Goal: Find specific page/section: Find specific page/section

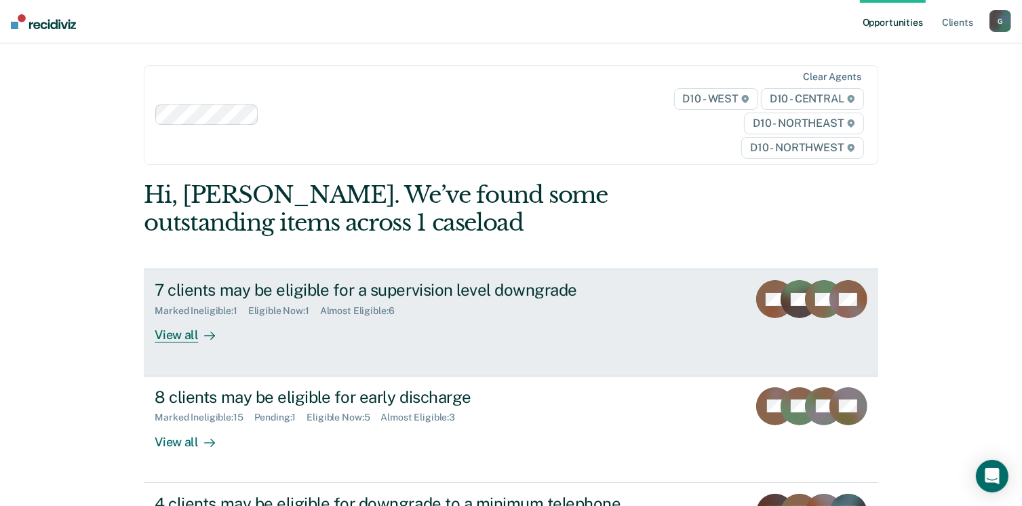
click at [164, 337] on div "View all" at bounding box center [193, 330] width 76 height 26
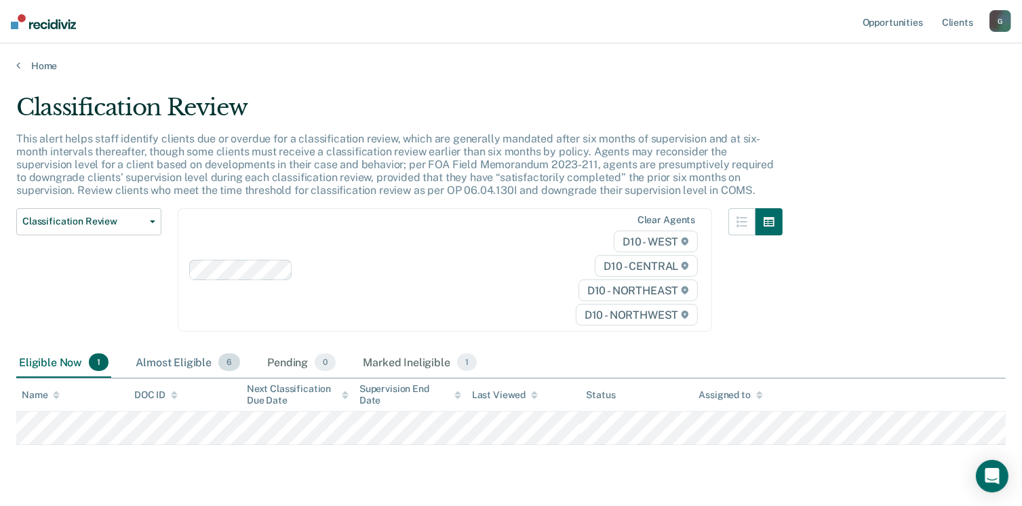
click at [161, 365] on div "Almost Eligible 6" at bounding box center [188, 363] width 110 height 30
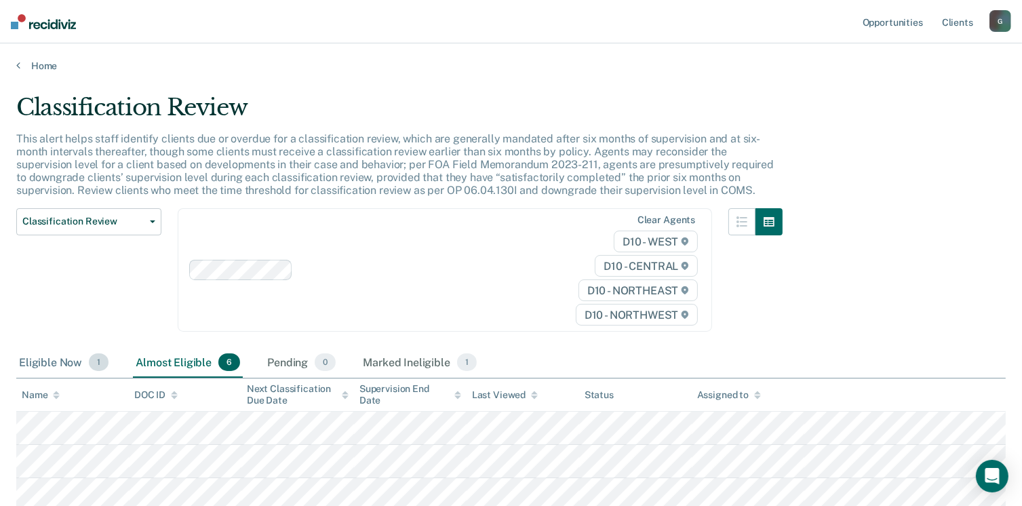
click at [47, 368] on div "Eligible Now 1" at bounding box center [63, 363] width 95 height 30
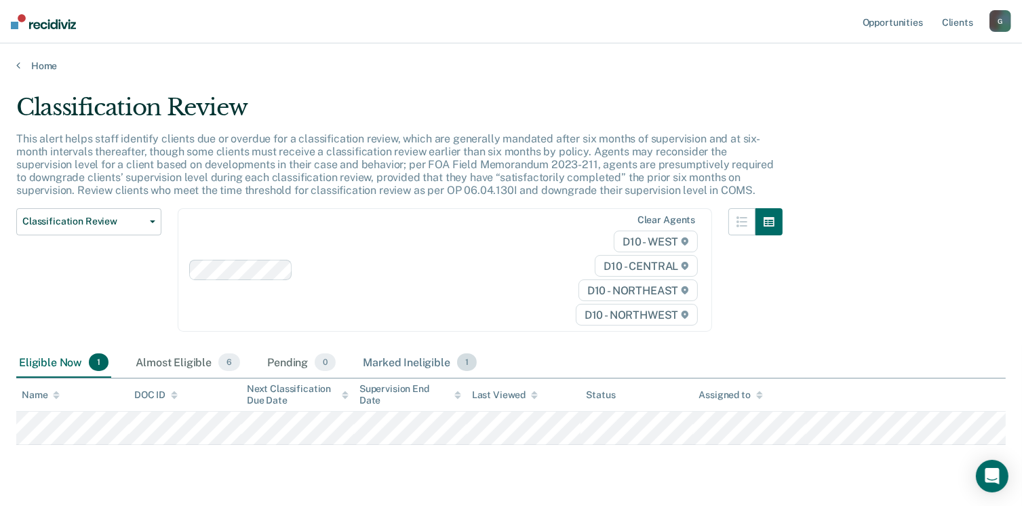
click at [417, 360] on div "Marked Ineligible 1" at bounding box center [419, 363] width 119 height 30
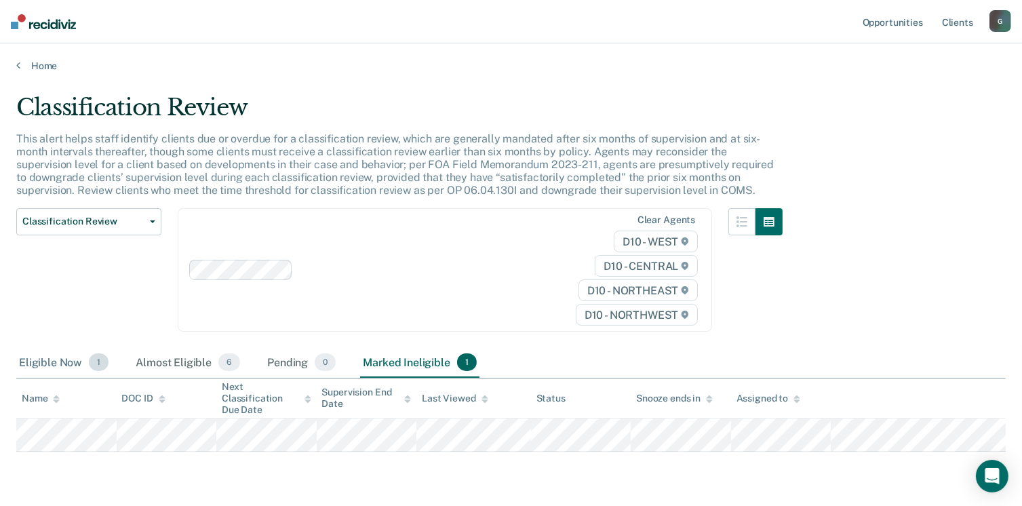
click at [51, 364] on div "Eligible Now 1" at bounding box center [63, 363] width 95 height 30
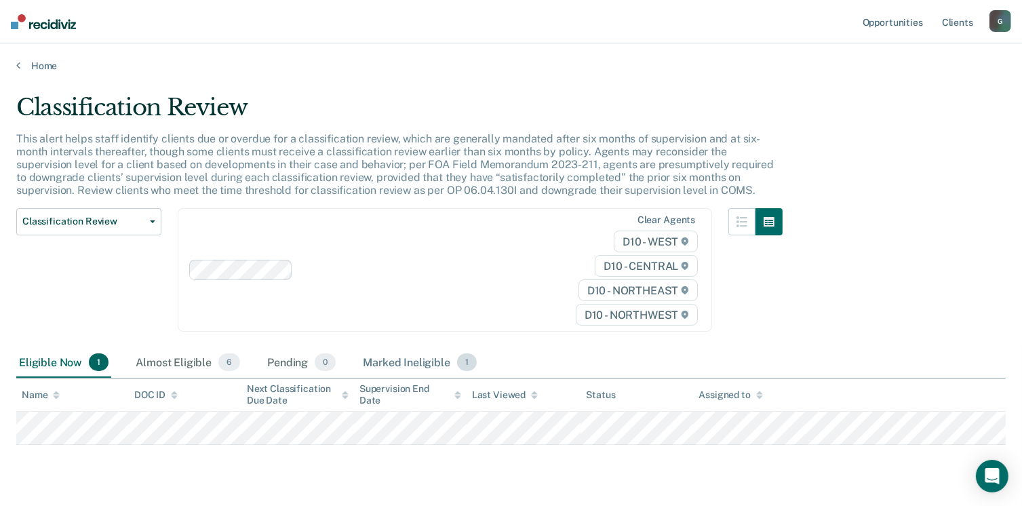
click at [396, 363] on div "Marked Ineligible 1" at bounding box center [419, 363] width 119 height 30
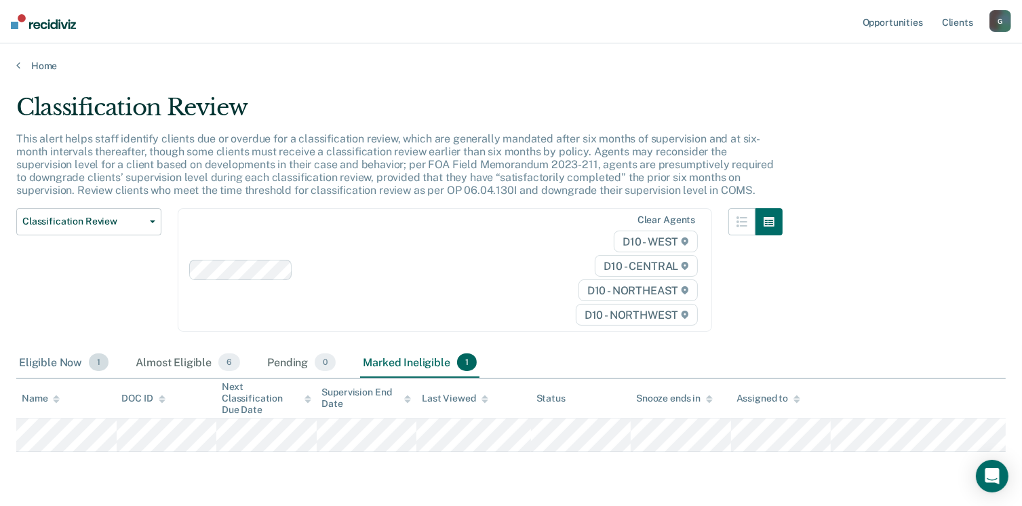
click at [35, 368] on div "Eligible Now 1" at bounding box center [63, 363] width 95 height 30
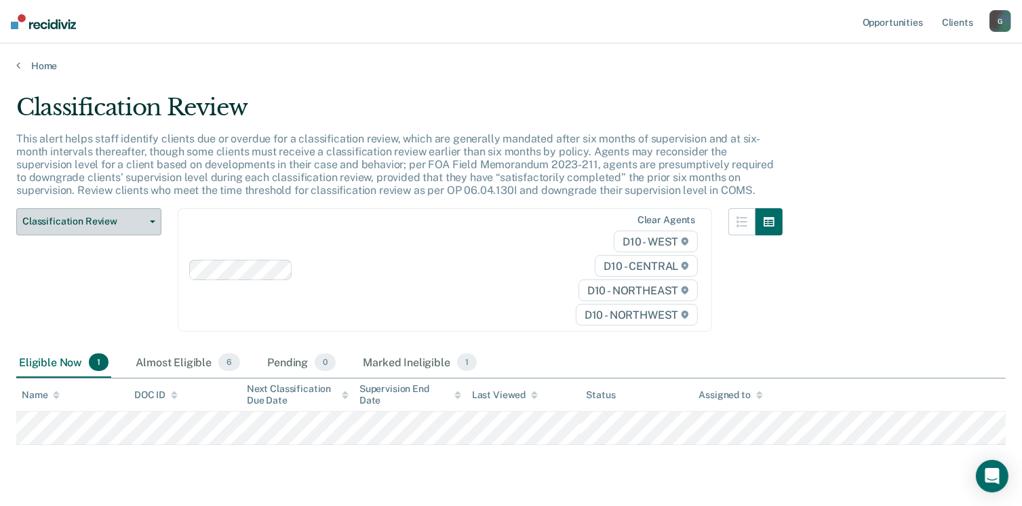
click at [95, 220] on span "Classification Review" at bounding box center [83, 222] width 122 height 12
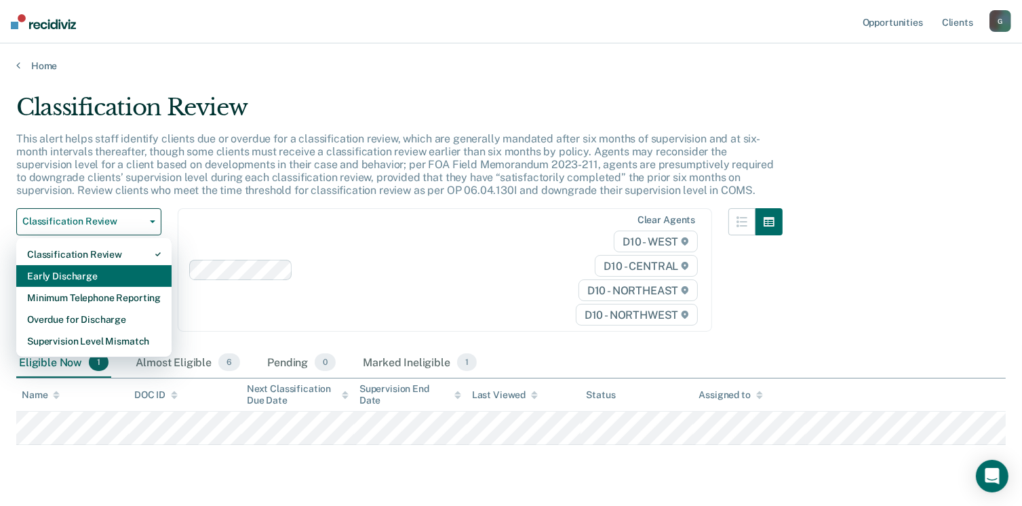
click at [83, 274] on div "Early Discharge" at bounding box center [94, 276] width 134 height 22
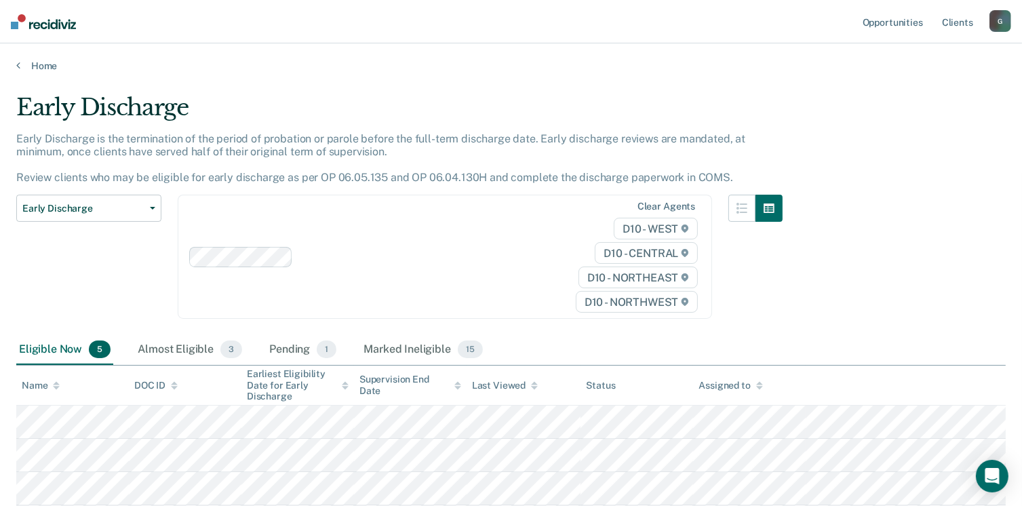
click at [868, 303] on div "Early Discharge Early Discharge is the termination of the period of probation o…" at bounding box center [511, 331] width 990 height 474
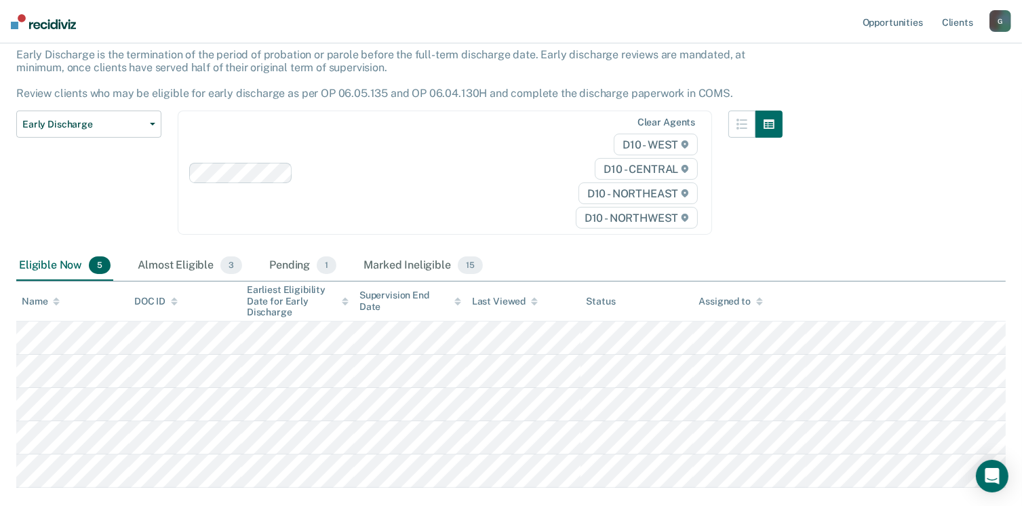
scroll to position [161, 0]
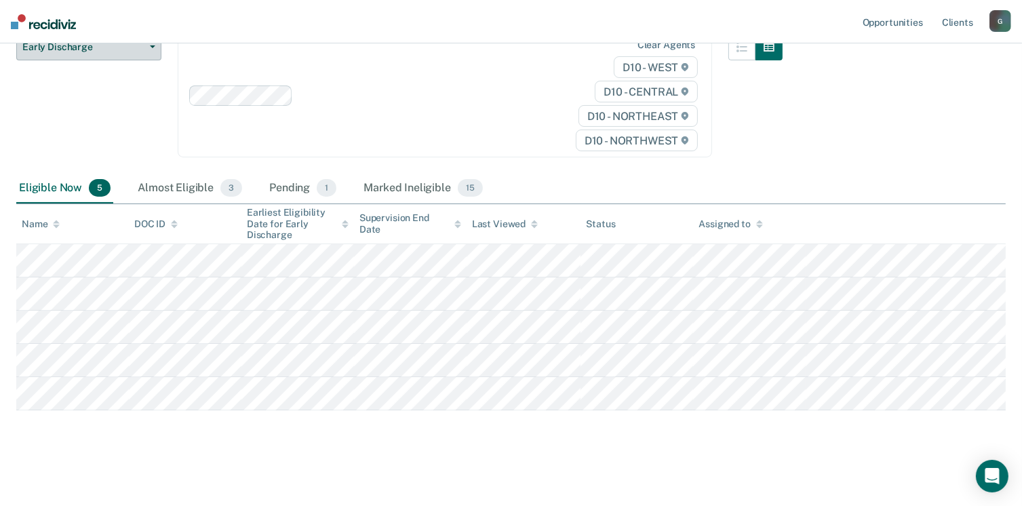
click at [79, 58] on button "Early Discharge" at bounding box center [88, 46] width 145 height 27
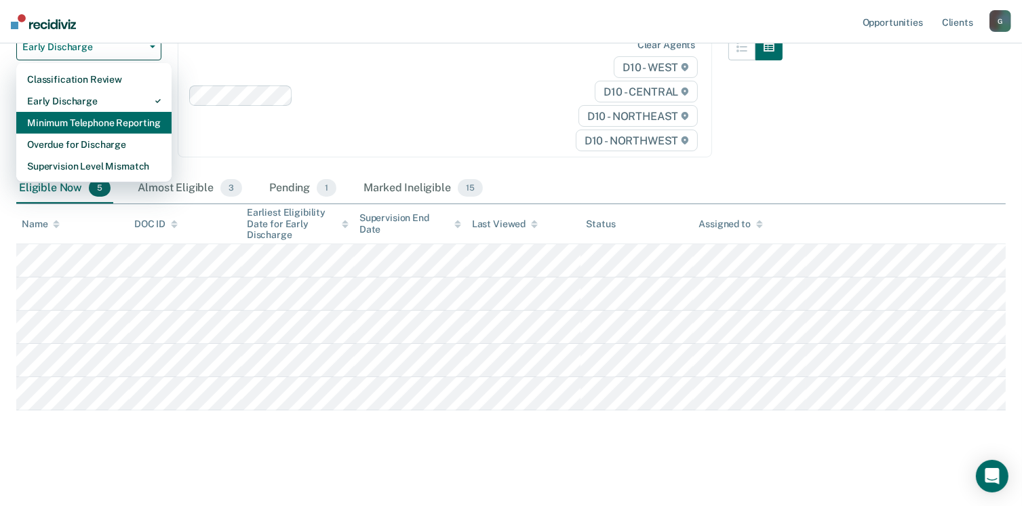
click at [69, 127] on div "Minimum Telephone Reporting" at bounding box center [94, 123] width 134 height 22
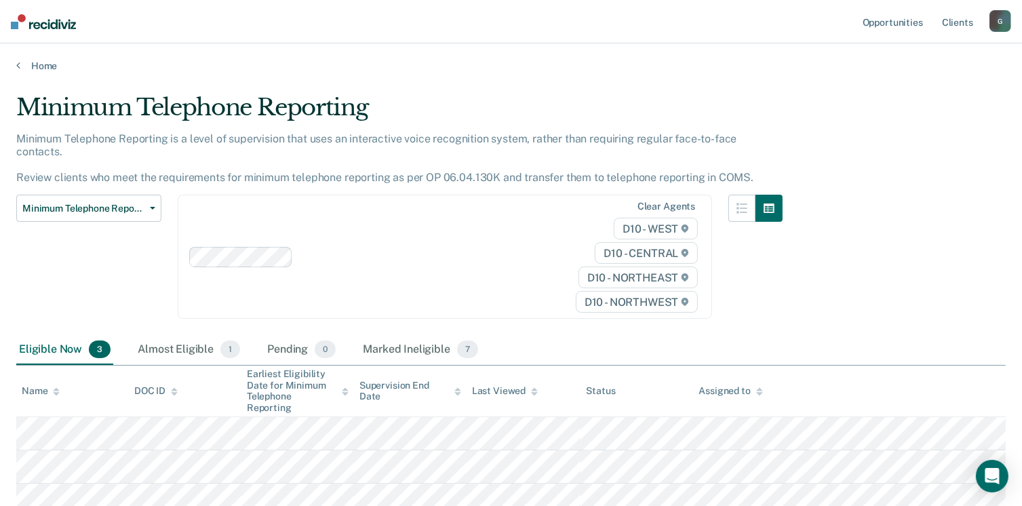
drag, startPoint x: 947, startPoint y: 222, endPoint x: 1018, endPoint y: 196, distance: 75.1
click at [961, 217] on div "Minimum Telephone Reporting Minimum Telephone Reporting is a level of supervisi…" at bounding box center [511, 303] width 990 height 419
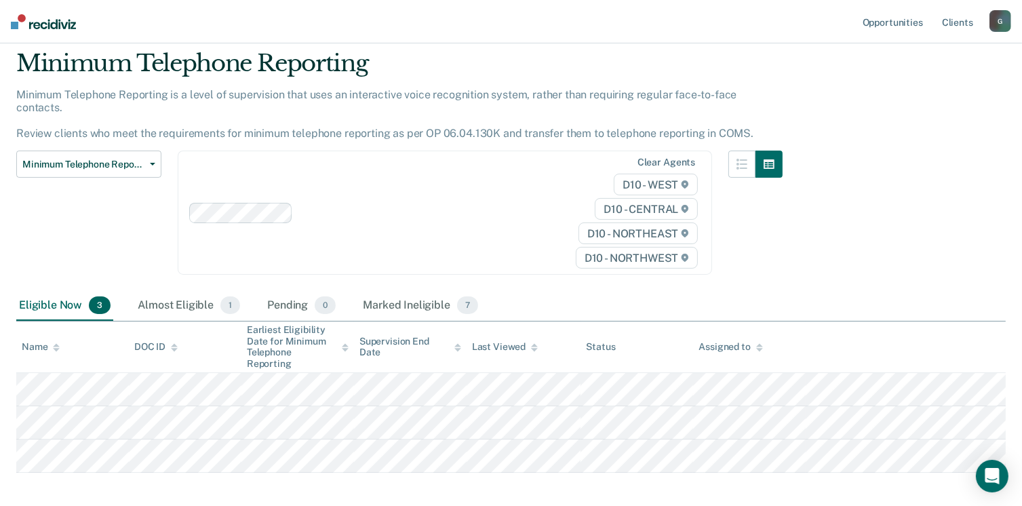
scroll to position [94, 0]
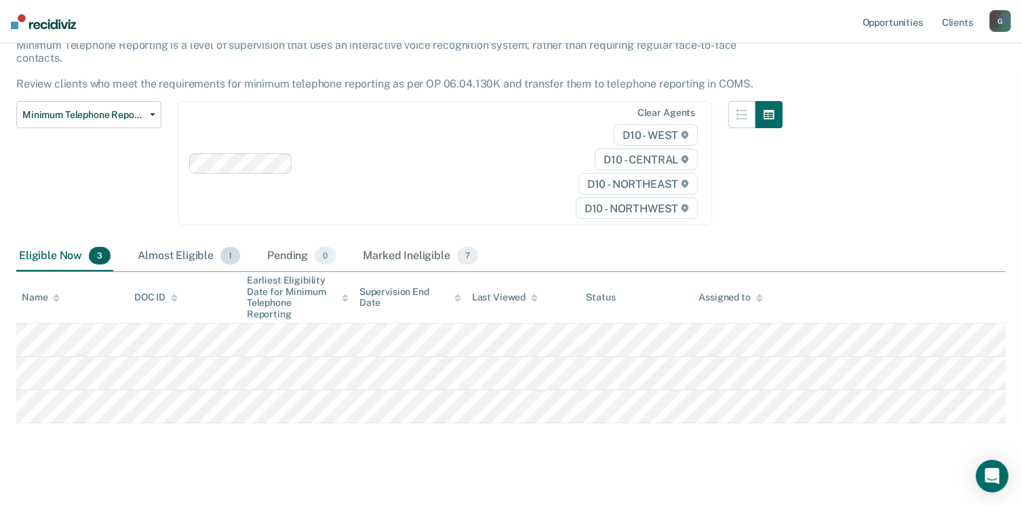
click at [155, 242] on div "Almost Eligible 1" at bounding box center [189, 257] width 108 height 30
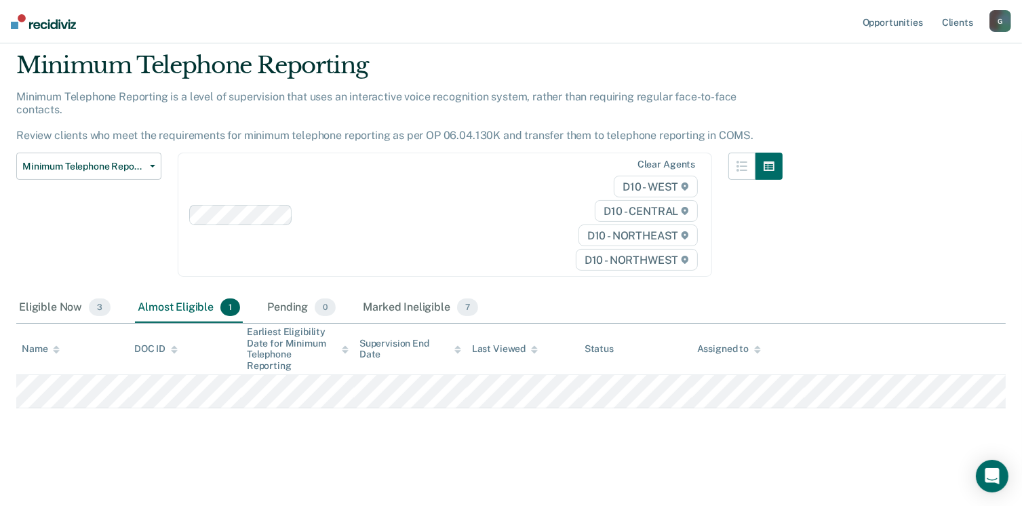
scroll to position [27, 0]
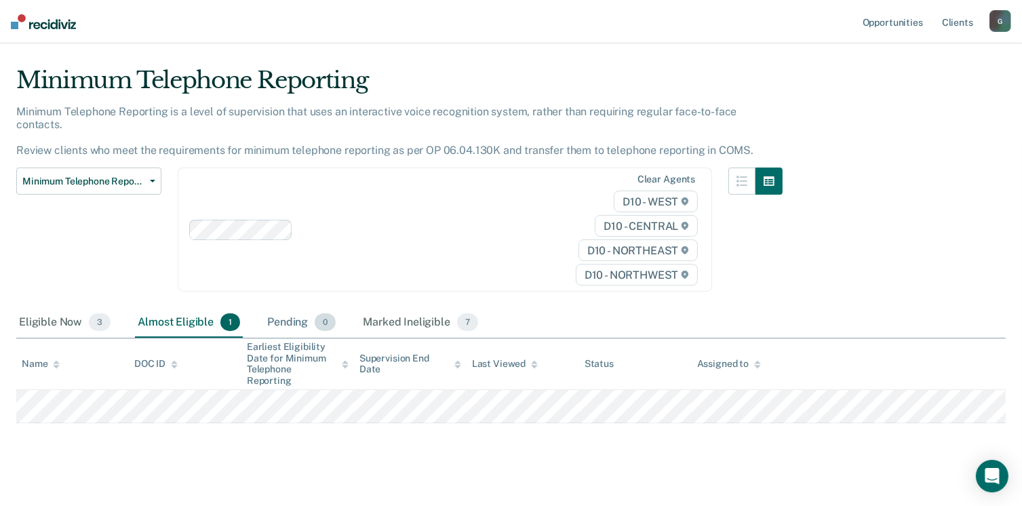
click at [288, 310] on div "Pending 0" at bounding box center [302, 323] width 74 height 30
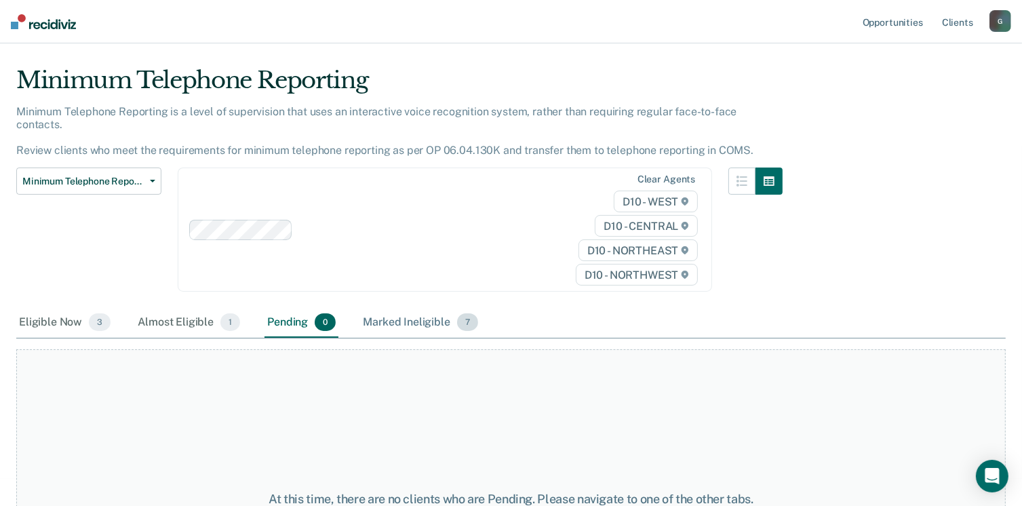
click at [414, 313] on div "Marked Ineligible 7" at bounding box center [420, 323] width 121 height 30
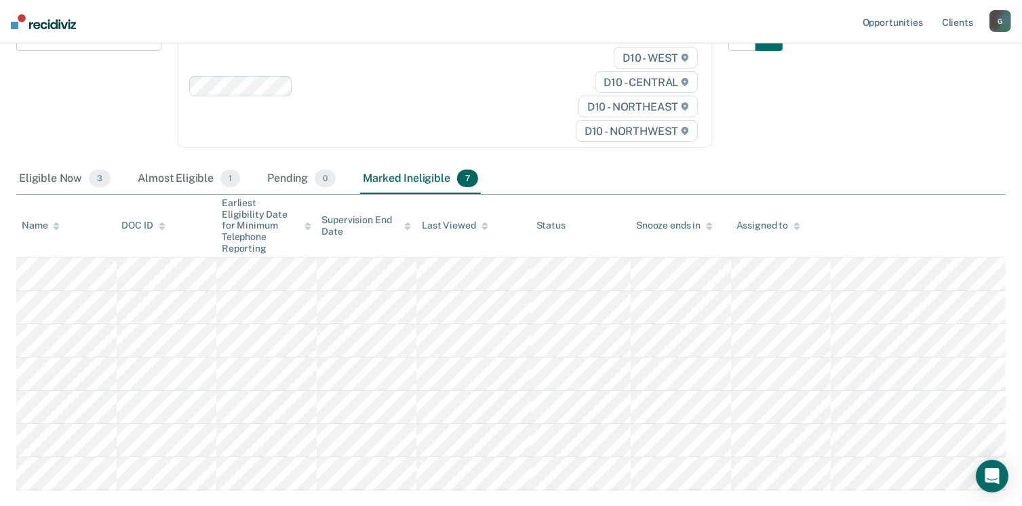
scroll to position [168, 0]
click at [54, 167] on div "Eligible Now 3" at bounding box center [64, 182] width 97 height 30
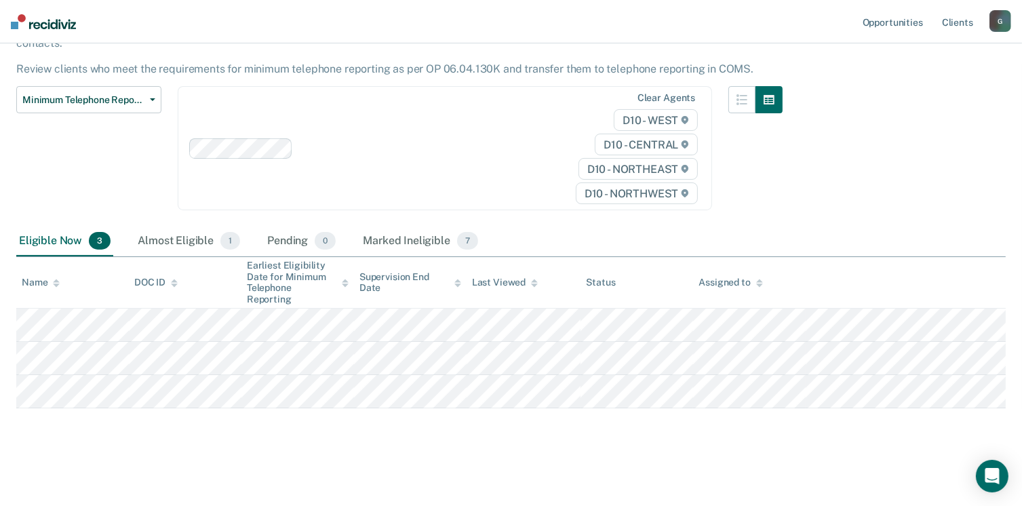
scroll to position [94, 0]
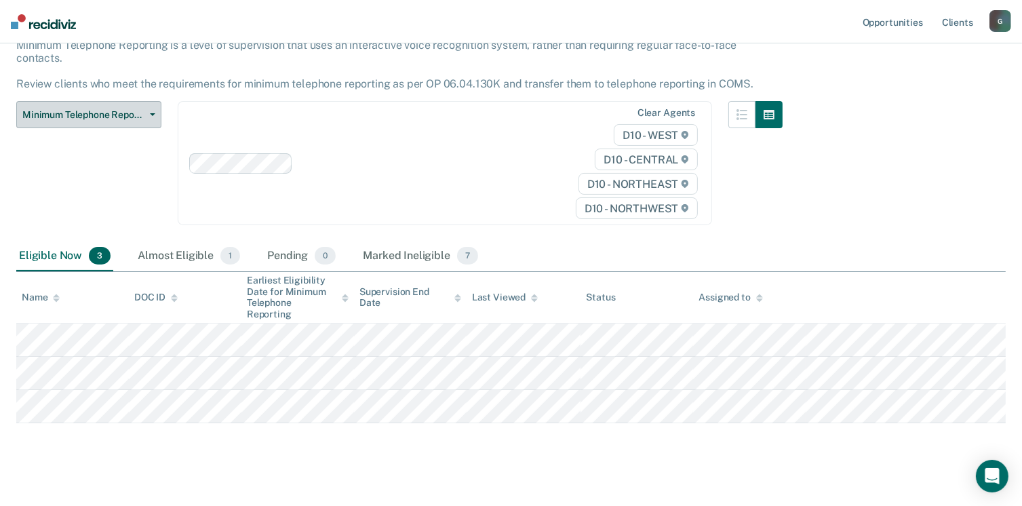
click at [81, 109] on span "Minimum Telephone Reporting" at bounding box center [83, 115] width 122 height 12
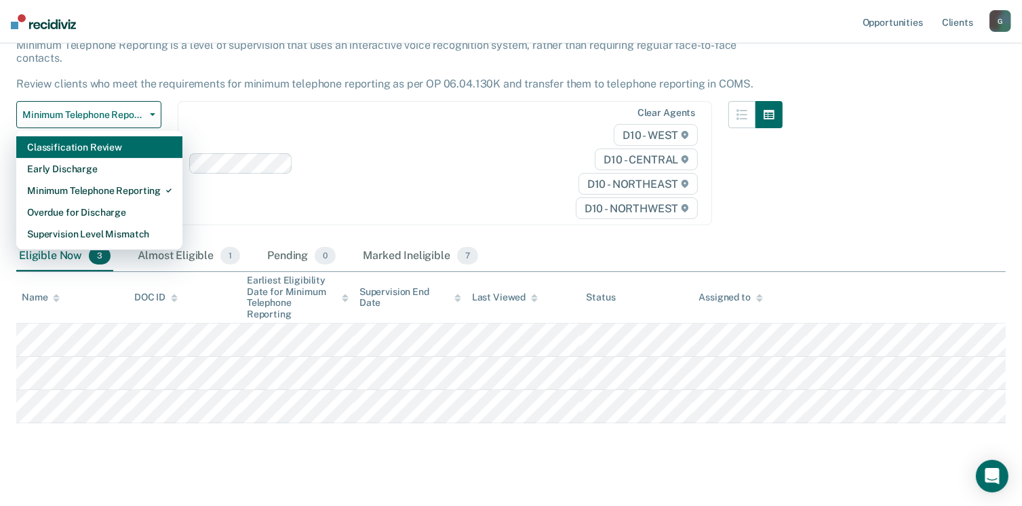
click at [75, 136] on div "Classification Review" at bounding box center [99, 147] width 144 height 22
